Goal: Transaction & Acquisition: Purchase product/service

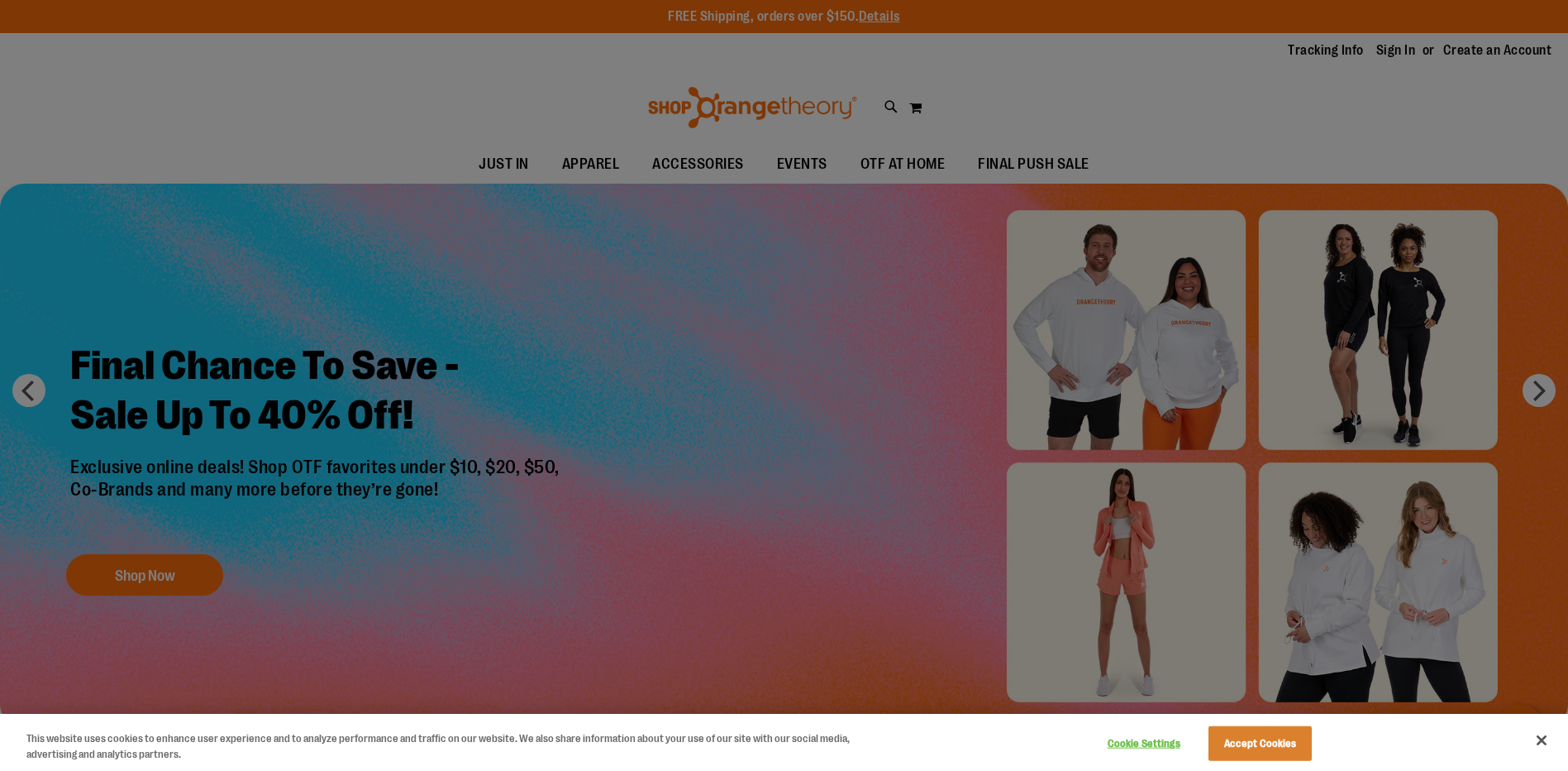
click at [1537, 393] on div at bounding box center [784, 386] width 1568 height 771
click at [1158, 584] on div at bounding box center [784, 386] width 1568 height 771
click at [1100, 571] on div at bounding box center [784, 386] width 1568 height 771
click at [107, 585] on div at bounding box center [784, 386] width 1568 height 771
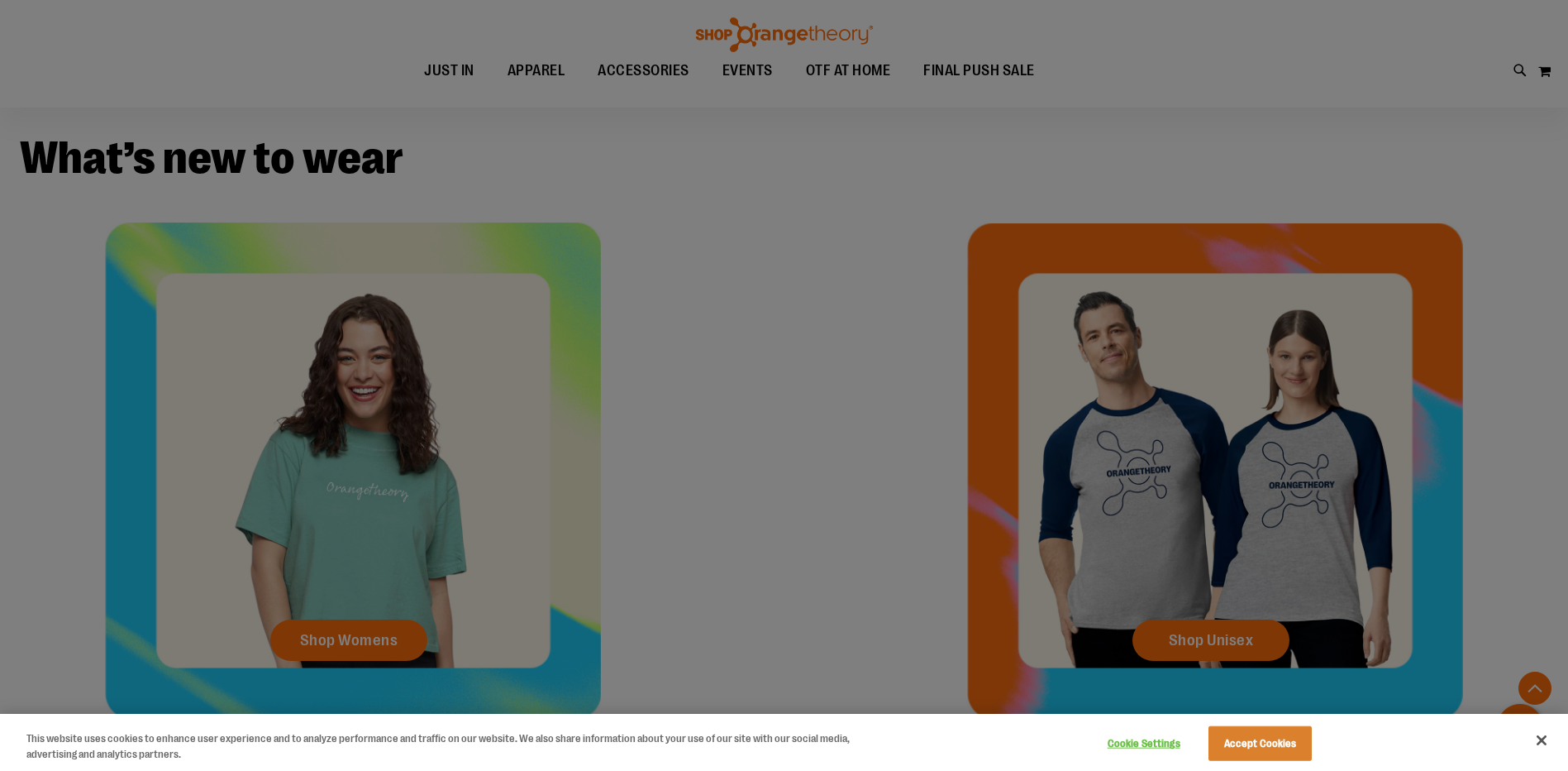
scroll to position [827, 0]
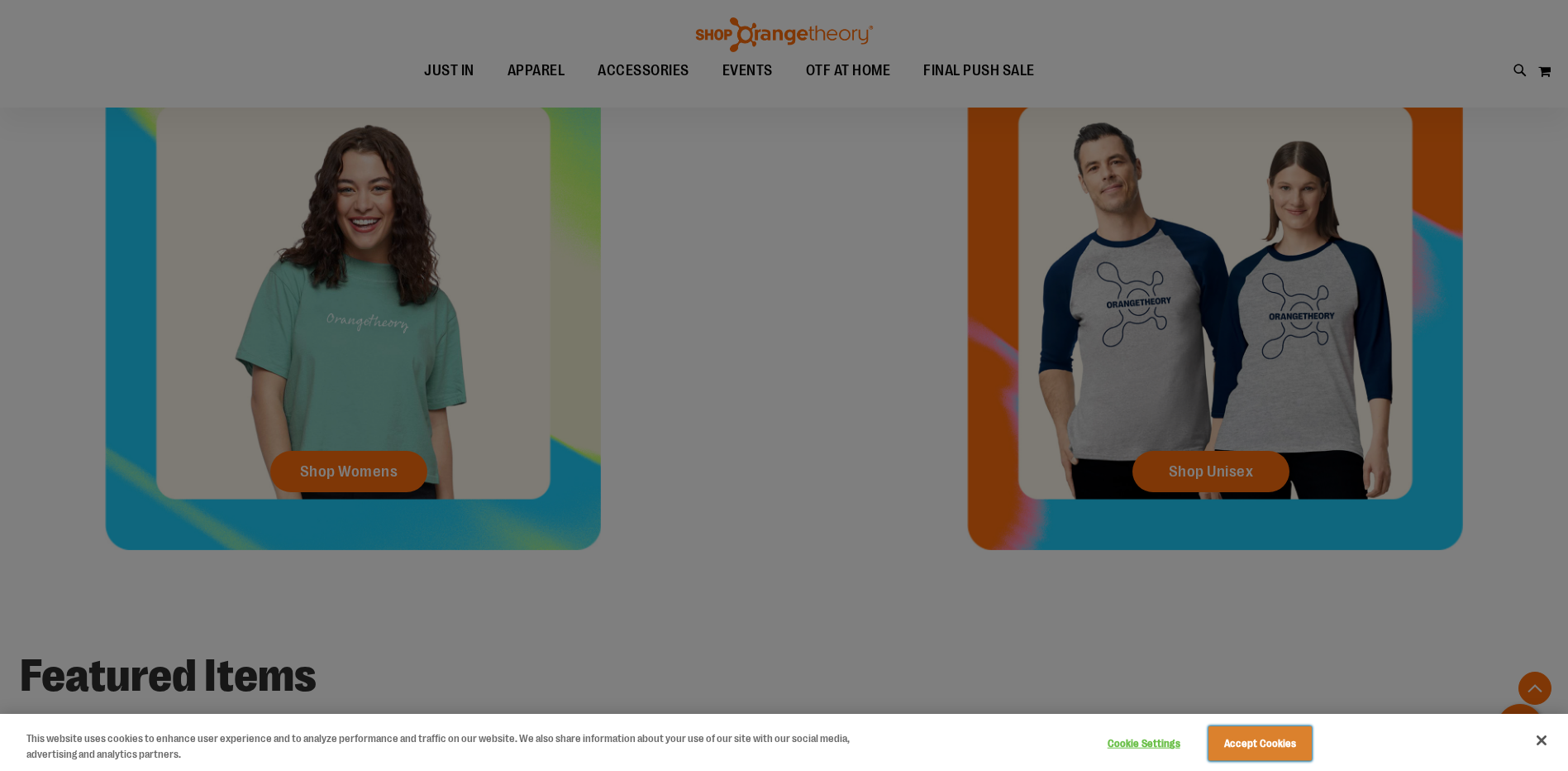
click at [1244, 741] on button "Accept Cookies" at bounding box center [1259, 743] width 103 height 35
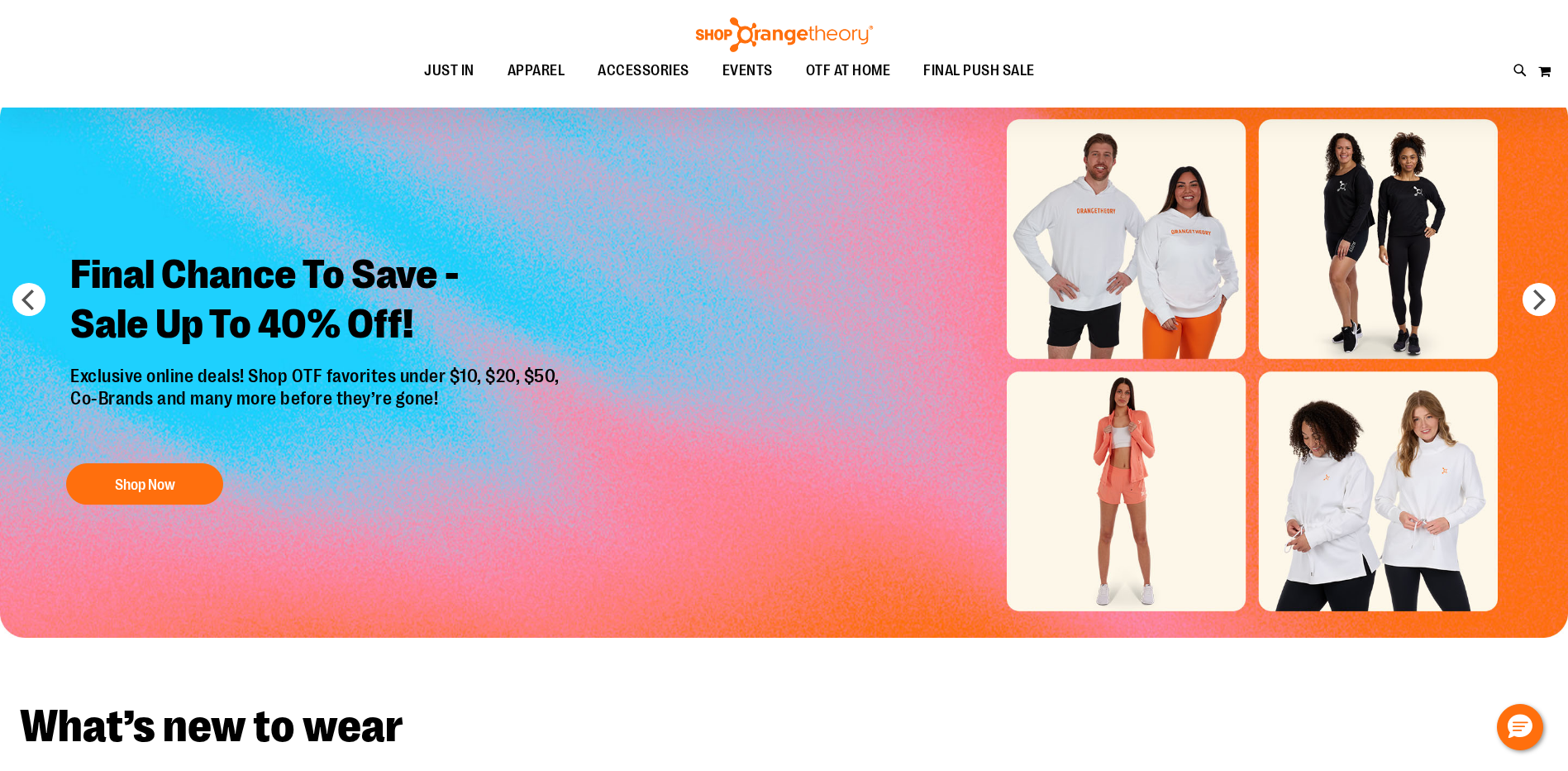
scroll to position [83, 0]
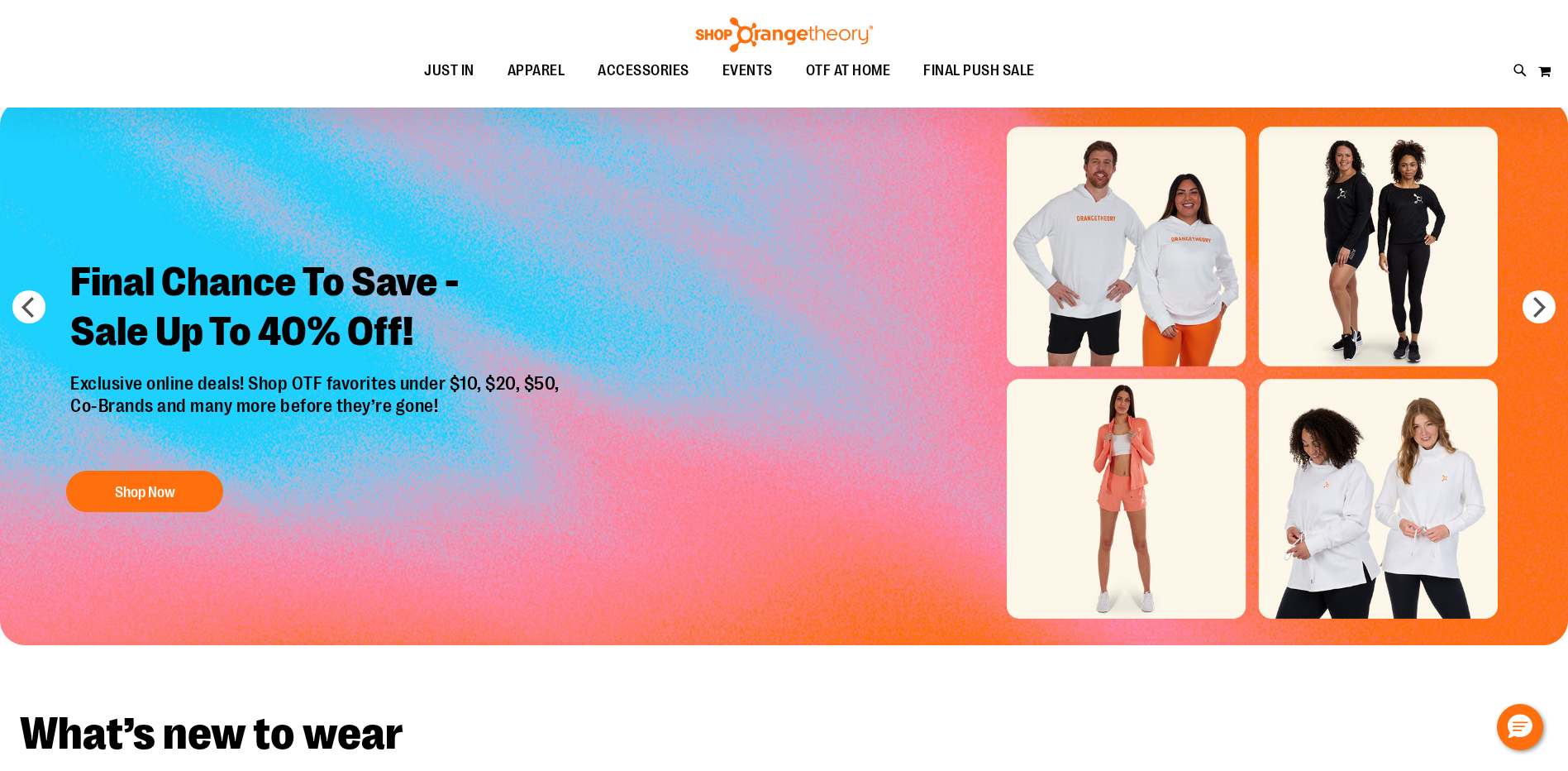
click at [1149, 449] on img "Slide 1 of 6" at bounding box center [784, 373] width 1568 height 545
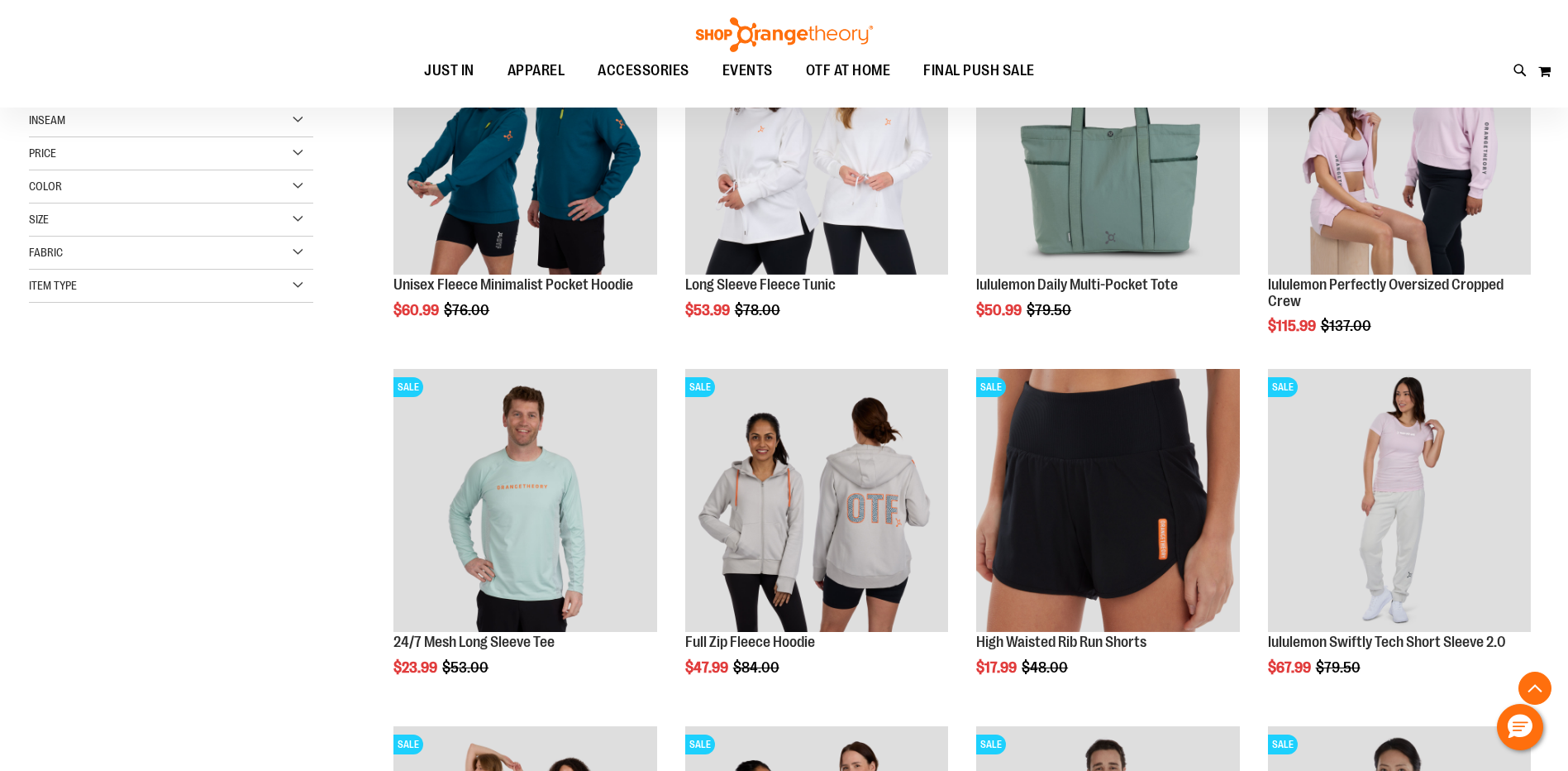
scroll to position [331, 0]
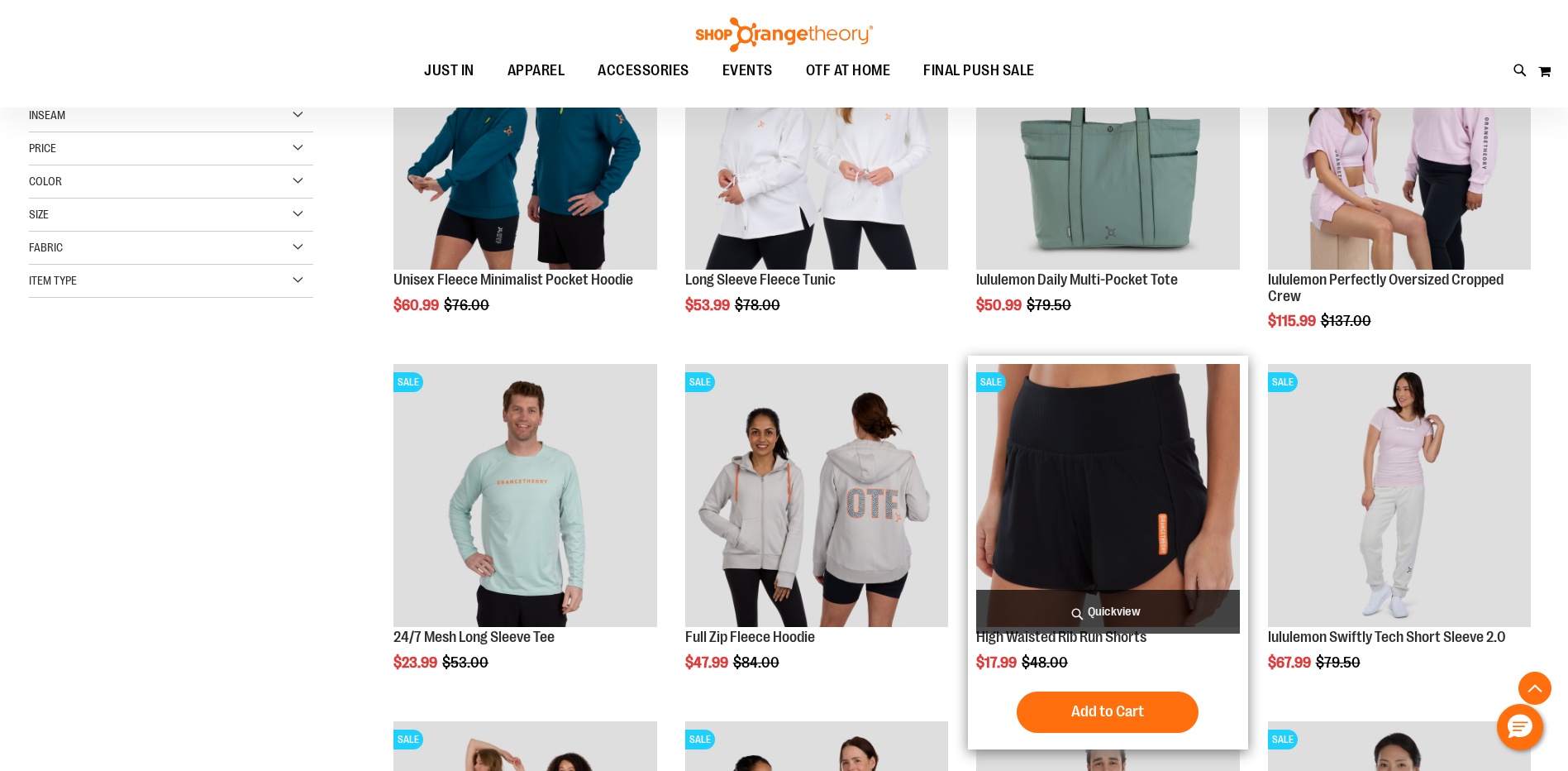
click at [1141, 506] on img "product" at bounding box center [1107, 494] width 262 height 263
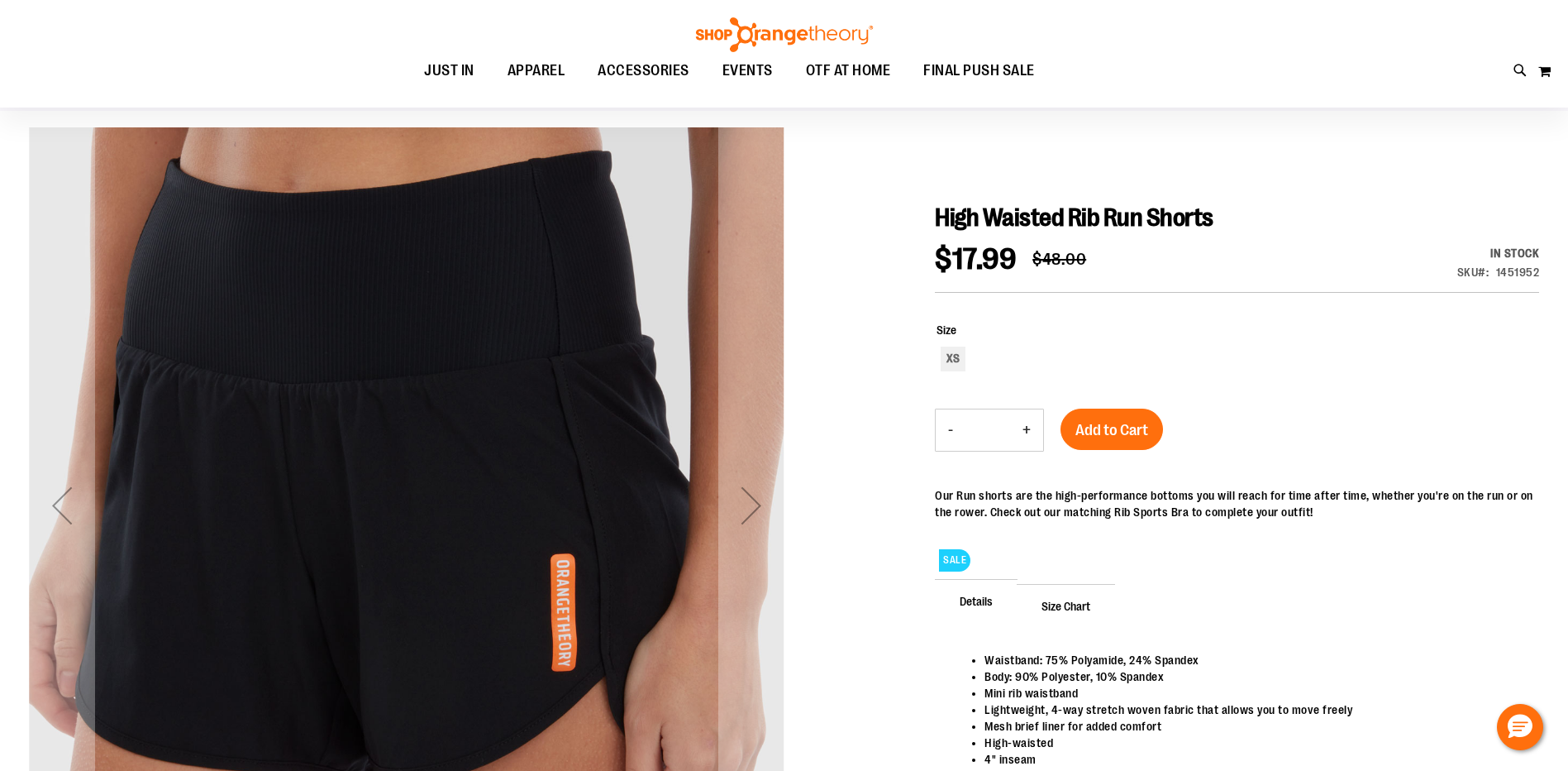
scroll to position [82, 0]
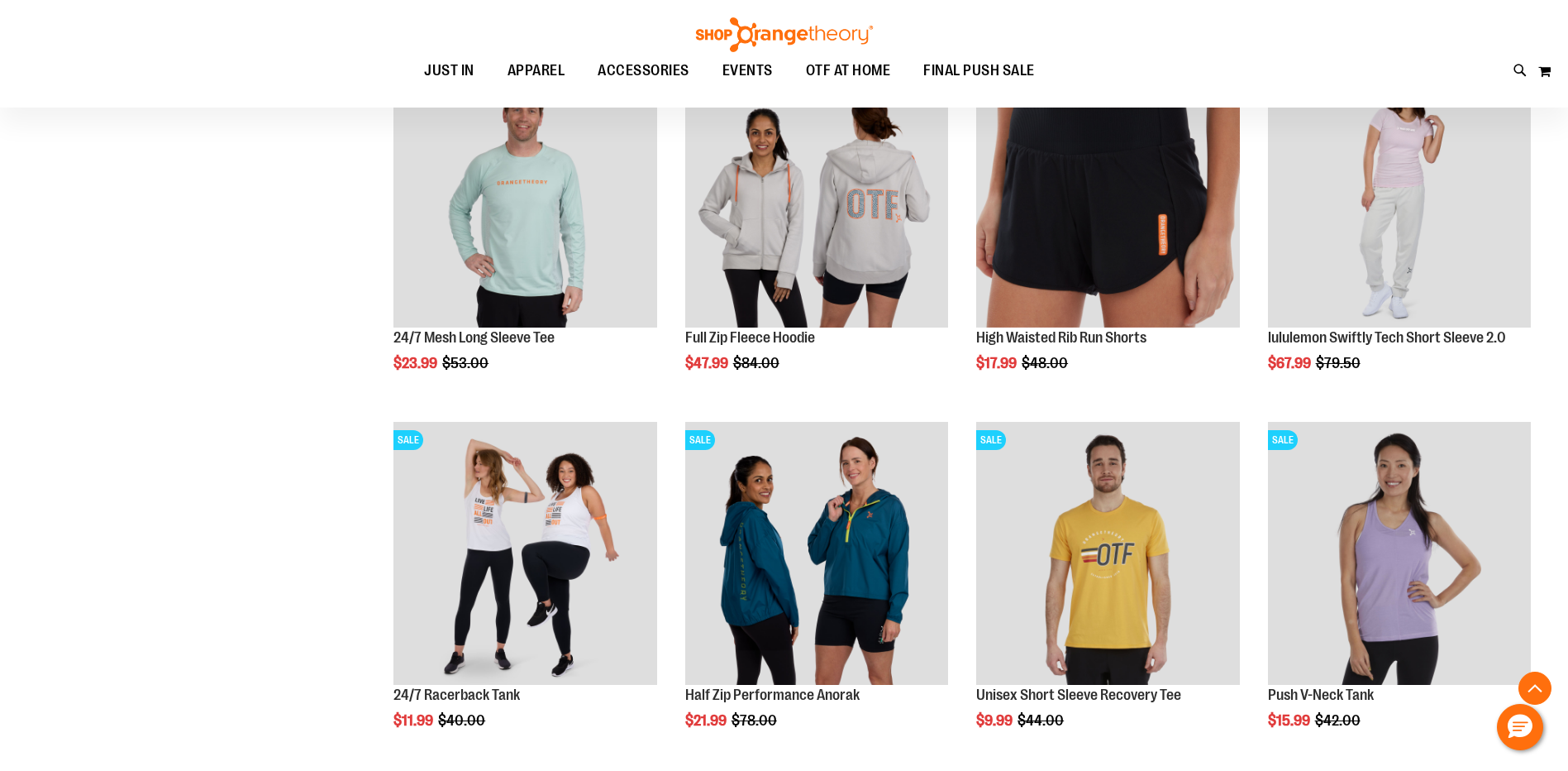
scroll to position [661, 0]
